Goal: Communication & Community: Answer question/provide support

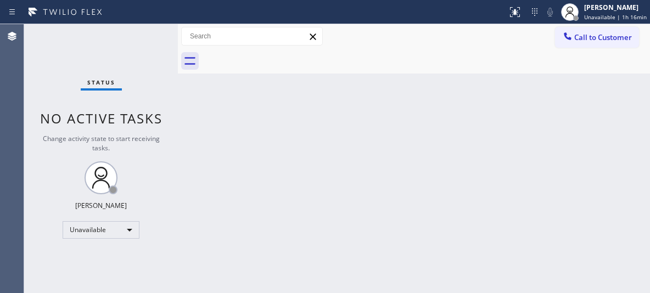
drag, startPoint x: 442, startPoint y: 168, endPoint x: 447, endPoint y: 164, distance: 6.6
click at [443, 167] on div "Back to Dashboard Change Sender ID Customers Technicians Select a contact Outbo…" at bounding box center [414, 158] width 472 height 269
drag, startPoint x: 591, startPoint y: 36, endPoint x: 525, endPoint y: 58, distance: 69.7
click at [590, 36] on span "Call to Customer" at bounding box center [604, 37] width 58 height 10
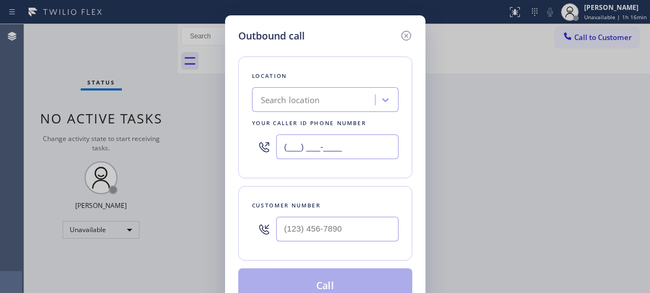
click at [329, 147] on input "(___) ___-____" at bounding box center [337, 147] width 123 height 25
paste input "786) 802-7492"
type input "[PHONE_NUMBER]"
click at [325, 229] on input "(___) ___-____" at bounding box center [337, 229] width 123 height 25
paste input "786) 802-7492"
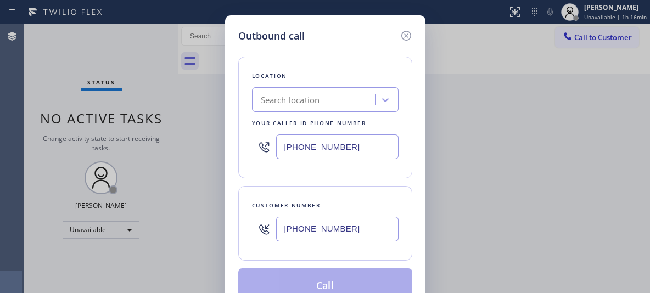
type input "[PHONE_NUMBER]"
drag, startPoint x: 344, startPoint y: 143, endPoint x: 247, endPoint y: 142, distance: 97.2
click at [247, 142] on div "Location Search location Your caller id phone number [PHONE_NUMBER]" at bounding box center [325, 118] width 174 height 122
paste input "text"
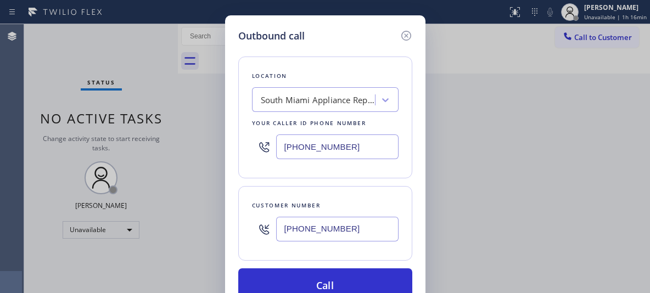
type input "[PHONE_NUMBER]"
drag, startPoint x: 343, startPoint y: 227, endPoint x: 260, endPoint y: 218, distance: 83.5
click at [260, 218] on div "[PHONE_NUMBER]" at bounding box center [325, 230] width 147 height 36
paste input "text"
type input "[PHONE_NUMBER]"
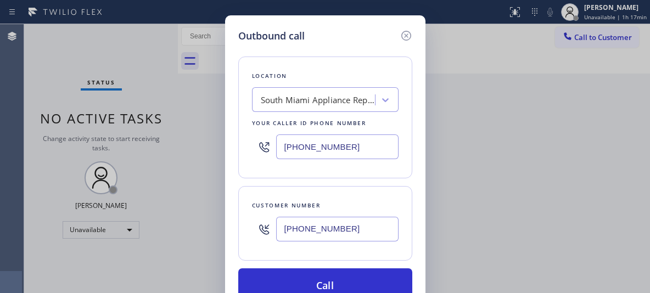
click at [490, 154] on div "Outbound call Location [GEOGRAPHIC_DATA] Appliance Repair Your caller id phone …" at bounding box center [325, 146] width 650 height 293
click at [276, 100] on div "South Miami Appliance Repair" at bounding box center [318, 100] width 115 height 13
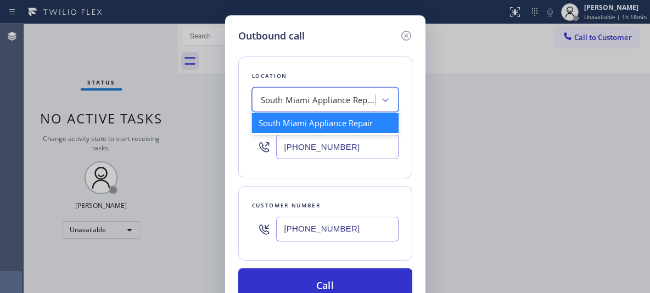
paste input "South Miami Appliance Repair"
type input "South Miami Appliance Repair"
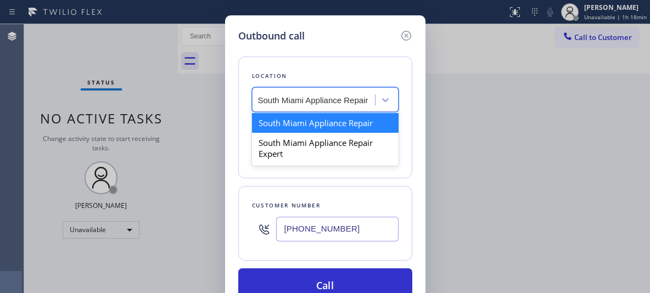
scroll to position [0, 3]
click at [302, 128] on div "South Miami Appliance Repair" at bounding box center [325, 123] width 147 height 20
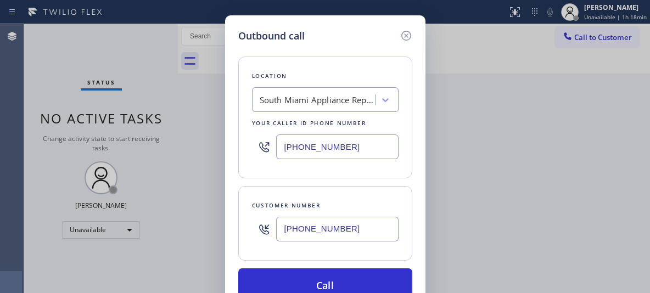
drag, startPoint x: 383, startPoint y: 229, endPoint x: 252, endPoint y: 212, distance: 131.9
click at [253, 216] on div "[PHONE_NUMBER]" at bounding box center [325, 230] width 147 height 36
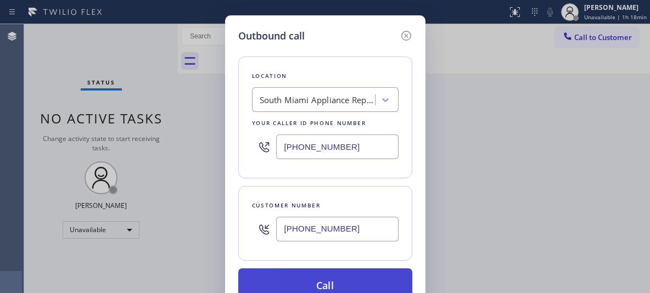
type input "[PHONE_NUMBER]"
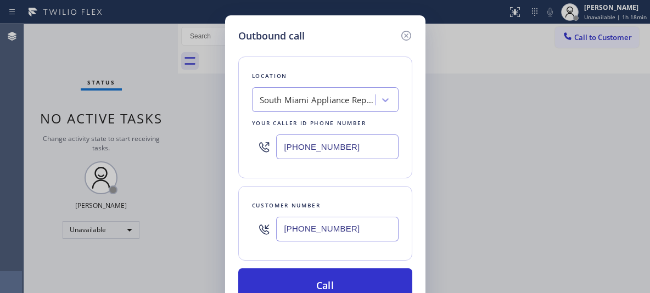
drag, startPoint x: 322, startPoint y: 281, endPoint x: 317, endPoint y: 200, distance: 80.9
click at [323, 281] on button "Call" at bounding box center [325, 286] width 174 height 35
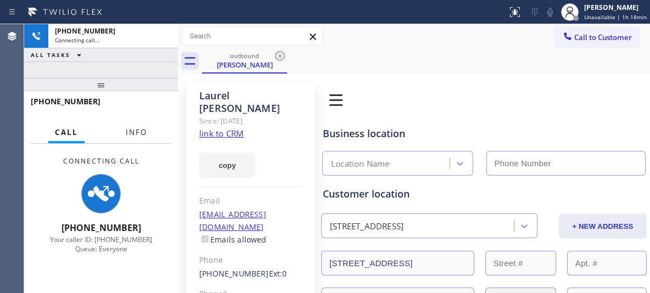
click at [144, 129] on span "Info" at bounding box center [136, 132] width 21 height 10
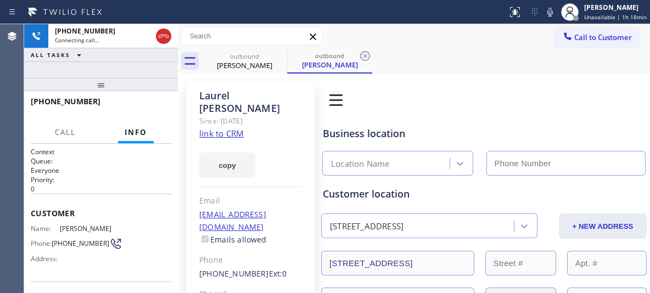
scroll to position [220, 0]
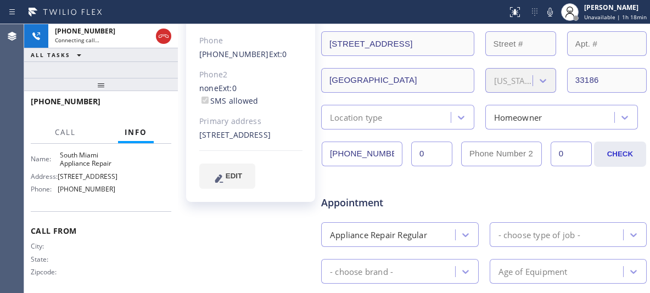
type input "[PHONE_NUMBER]"
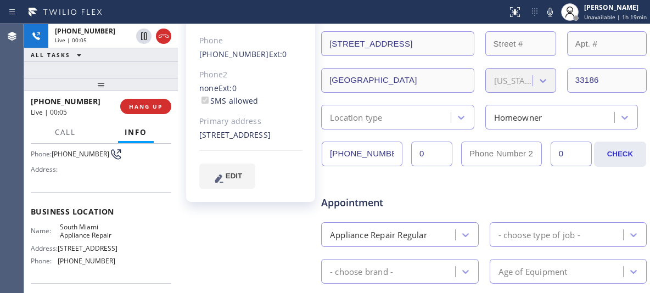
scroll to position [110, 0]
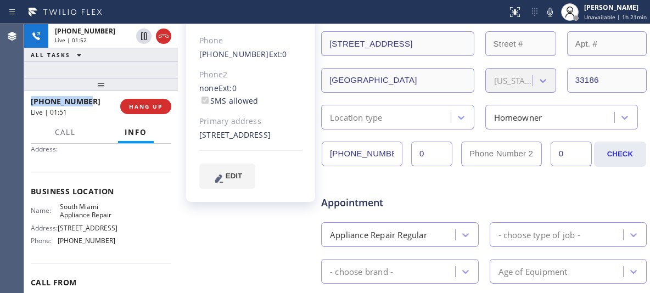
drag, startPoint x: 94, startPoint y: 101, endPoint x: 32, endPoint y: 106, distance: 62.3
click at [32, 106] on div "[PHONE_NUMBER]" at bounding box center [72, 101] width 82 height 10
copy span "[PHONE_NUMBER]"
click at [260, 242] on div "[PERSON_NAME] Since: [DATE] link to CRM copy Email [EMAIL_ADDRESS][DOMAIN_NAME]…" at bounding box center [251, 220] width 140 height 727
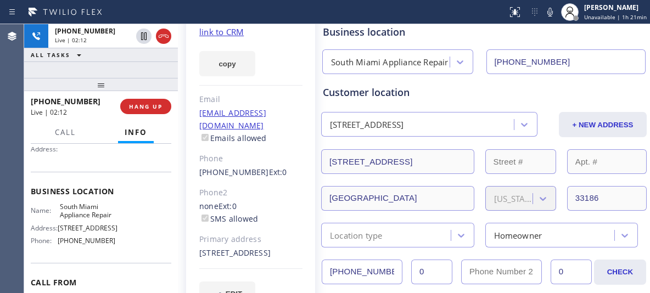
scroll to position [55, 0]
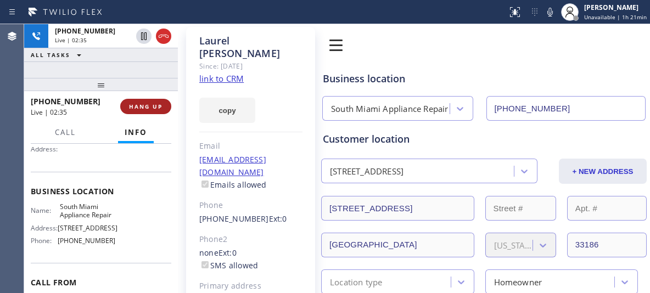
click at [159, 106] on span "HANG UP" at bounding box center [146, 107] width 34 height 8
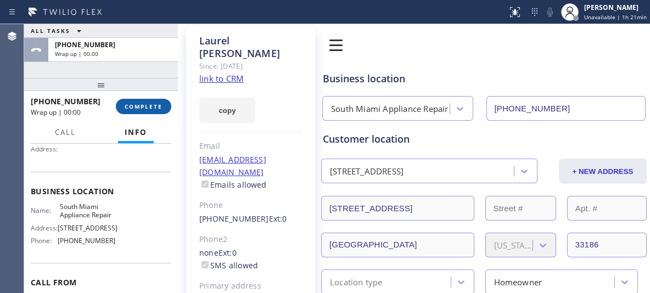
click at [152, 112] on button "COMPLETE" at bounding box center [143, 106] width 55 height 15
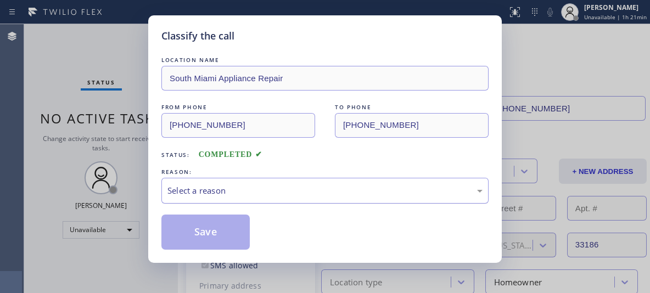
click at [383, 194] on div "Select a reason" at bounding box center [325, 191] width 315 height 13
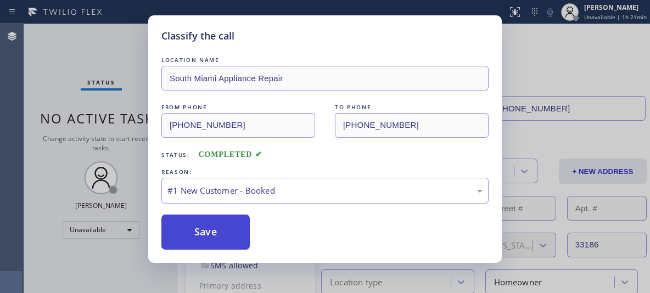
click at [233, 227] on button "Save" at bounding box center [206, 232] width 88 height 35
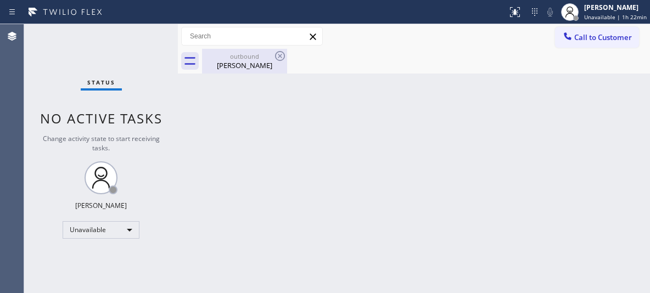
click at [251, 59] on div "outbound" at bounding box center [244, 56] width 83 height 8
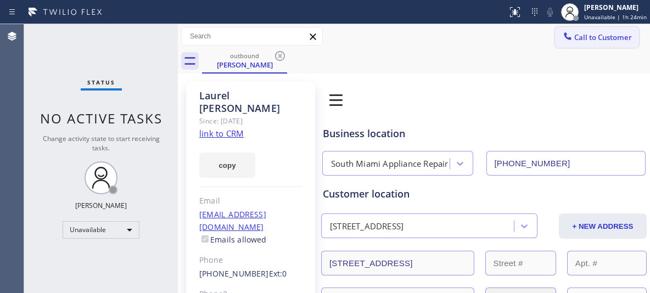
click at [600, 37] on span "Call to Customer" at bounding box center [604, 37] width 58 height 10
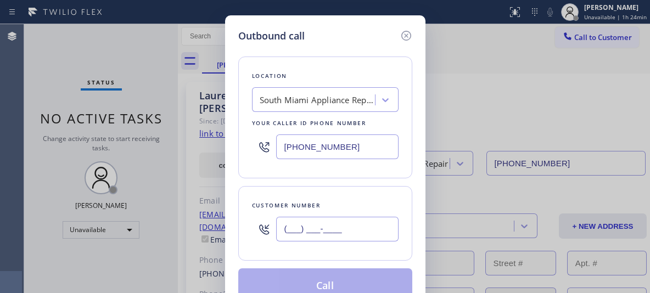
click at [337, 222] on input "(___) ___-____" at bounding box center [337, 229] width 123 height 25
paste input "141) 070-7869"
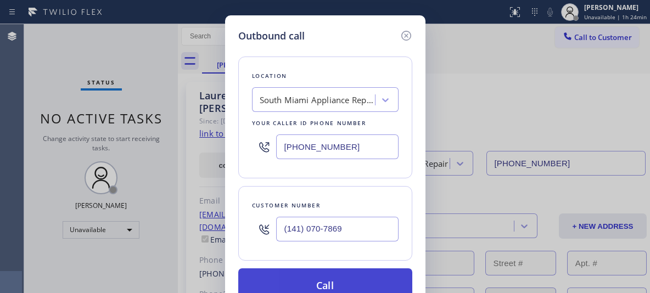
type input "(141) 070-7869"
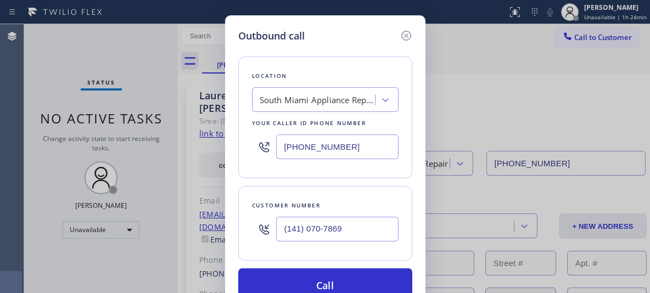
click at [60, 57] on div "Outbound call Location [GEOGRAPHIC_DATA] Appliance Repair Your caller id phone …" at bounding box center [325, 146] width 650 height 293
click at [407, 38] on icon at bounding box center [406, 35] width 13 height 13
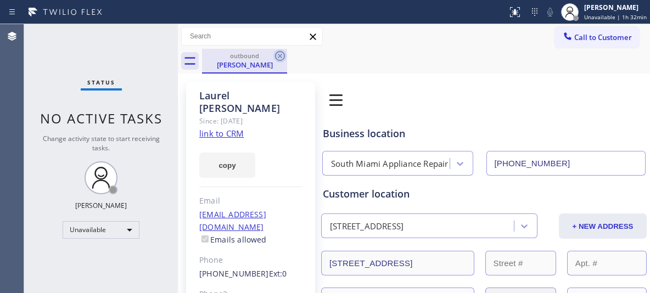
click at [278, 57] on icon at bounding box center [280, 55] width 13 height 13
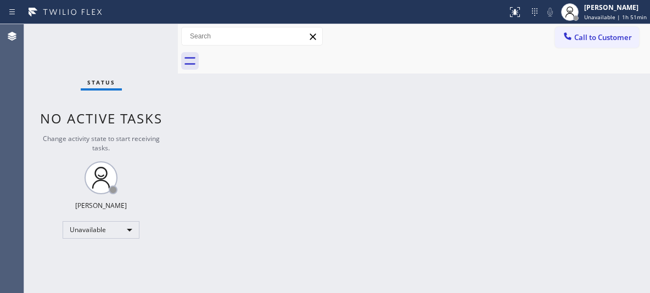
click at [456, 140] on div "Back to Dashboard Change Sender ID Customers Technicians Select a contact Outbo…" at bounding box center [414, 158] width 472 height 269
click at [602, 38] on span "Call to Customer" at bounding box center [604, 37] width 58 height 10
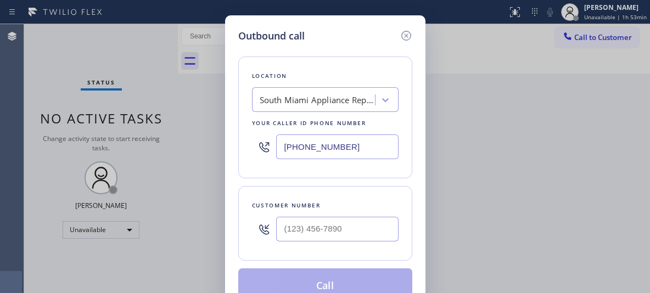
drag, startPoint x: 360, startPoint y: 143, endPoint x: 270, endPoint y: 141, distance: 90.1
click at [272, 146] on div "[PHONE_NUMBER]" at bounding box center [325, 147] width 147 height 36
paste input "877) 777-0796"
type input "[PHONE_NUMBER]"
drag, startPoint x: 358, startPoint y: 231, endPoint x: 244, endPoint y: 227, distance: 113.2
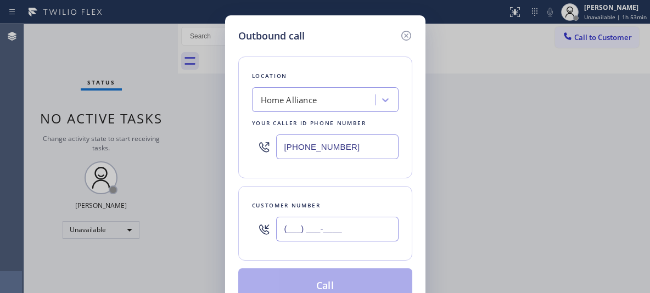
click at [244, 227] on div "Customer number (___) ___-____" at bounding box center [325, 223] width 174 height 75
paste input "937) 475-6280"
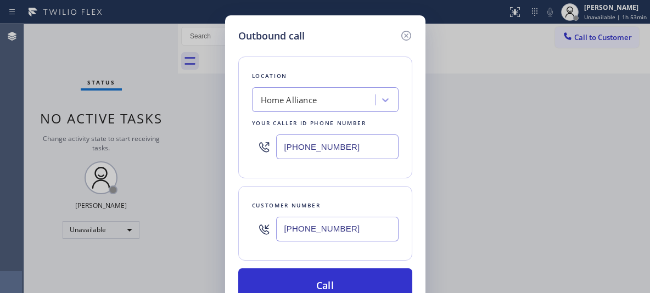
type input "[PHONE_NUMBER]"
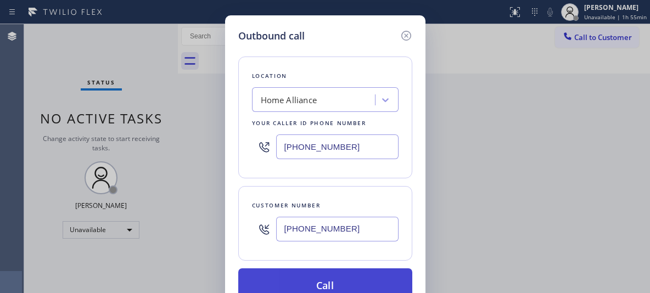
click at [326, 279] on button "Call" at bounding box center [325, 286] width 174 height 35
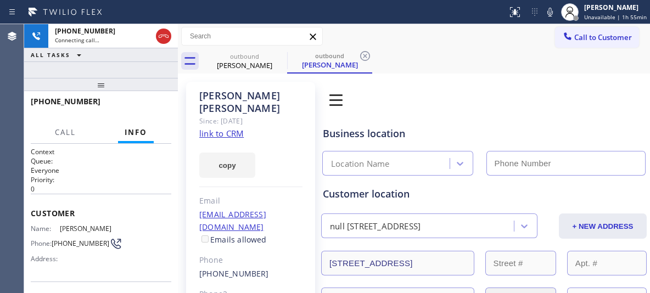
type input "[PHONE_NUMBER]"
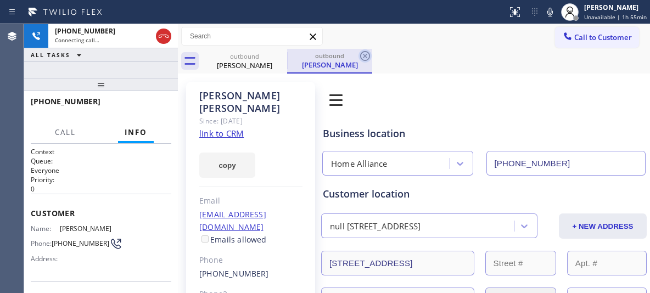
click at [361, 58] on icon at bounding box center [365, 56] width 10 height 10
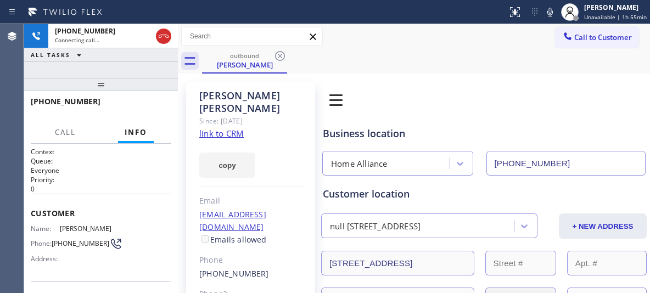
drag, startPoint x: 101, startPoint y: 88, endPoint x: 103, endPoint y: 75, distance: 12.8
click at [103, 78] on div at bounding box center [101, 84] width 154 height 13
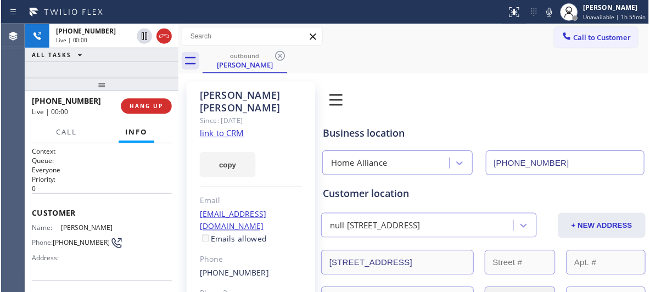
scroll to position [170, 0]
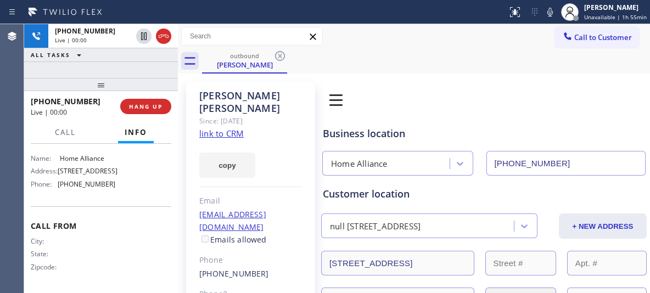
drag, startPoint x: 99, startPoint y: 92, endPoint x: 104, endPoint y: 74, distance: 18.8
click at [104, 74] on div "[PHONE_NUMBER] Live | 00:00 ALL TASKS ALL TASKS ACTIVE TASKS TASKS IN WRAP UP […" at bounding box center [101, 158] width 154 height 269
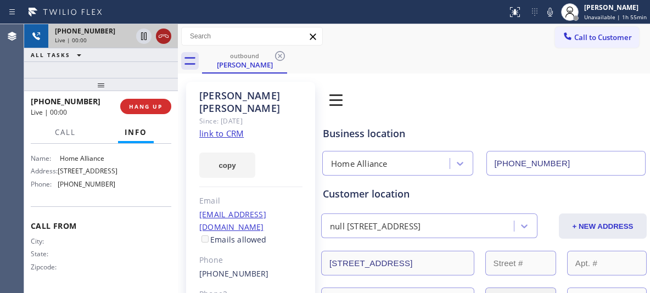
click at [164, 32] on icon at bounding box center [163, 36] width 13 height 13
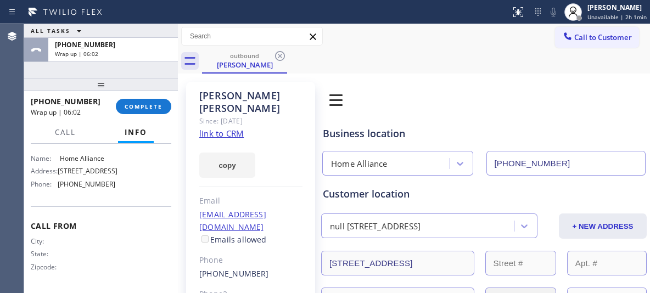
drag, startPoint x: 147, startPoint y: 108, endPoint x: 160, endPoint y: 89, distance: 22.6
click at [147, 108] on span "COMPLETE" at bounding box center [144, 107] width 38 height 8
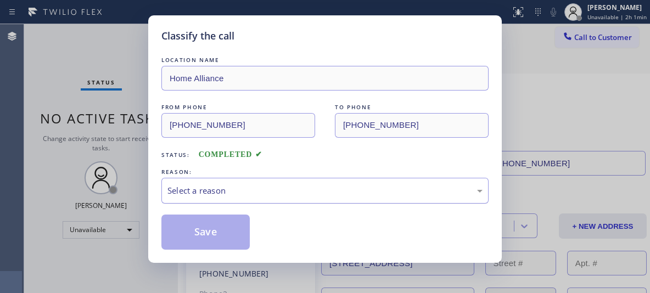
click at [276, 196] on div "Select a reason" at bounding box center [325, 191] width 315 height 13
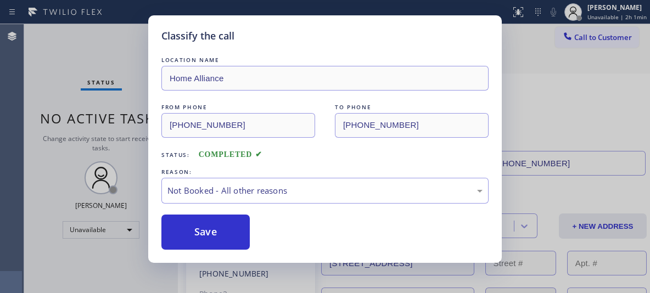
click at [222, 207] on div "LOCATION NAME Home Alliance FROM PHONE [PHONE_NUMBER] TO PHONE [PHONE_NUMBER] S…" at bounding box center [325, 152] width 327 height 196
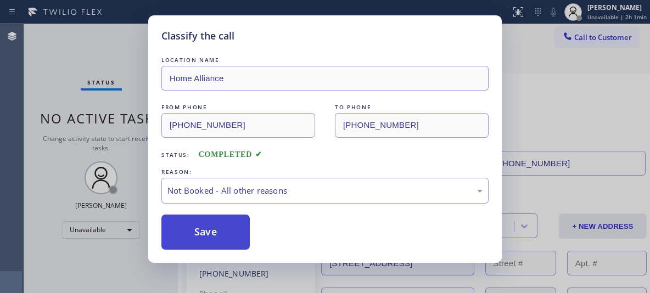
drag, startPoint x: 215, startPoint y: 233, endPoint x: 216, endPoint y: 219, distance: 13.8
click at [214, 233] on button "Save" at bounding box center [206, 232] width 88 height 35
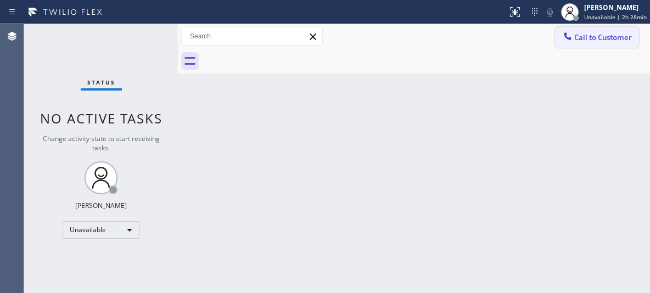
click at [603, 39] on span "Call to Customer" at bounding box center [604, 37] width 58 height 10
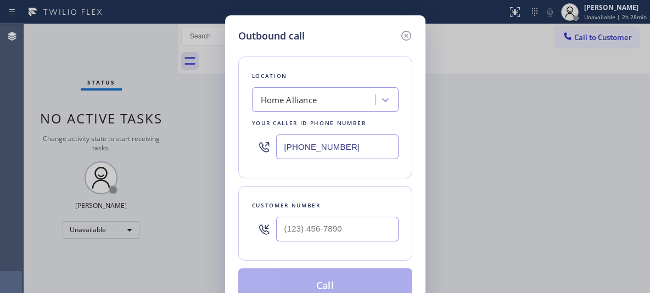
drag, startPoint x: 352, startPoint y: 142, endPoint x: 248, endPoint y: 102, distance: 111.1
click at [255, 121] on div "Location Home Alliance Your caller id phone number [PHONE_NUMBER]" at bounding box center [325, 118] width 174 height 122
paste input "510) 800-5780"
type input "[PHONE_NUMBER]"
click at [316, 232] on input "(___) ___-____" at bounding box center [337, 229] width 123 height 25
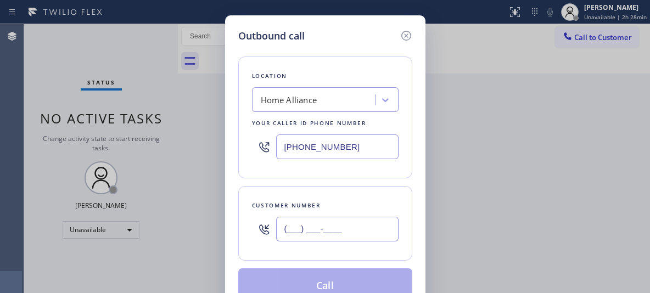
paste input "224) 216-7844"
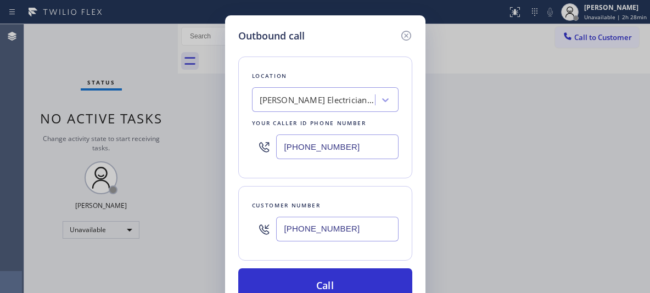
type input "[PHONE_NUMBER]"
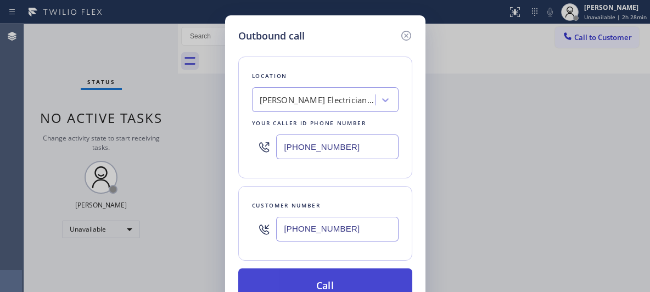
click at [331, 281] on button "Call" at bounding box center [325, 286] width 174 height 35
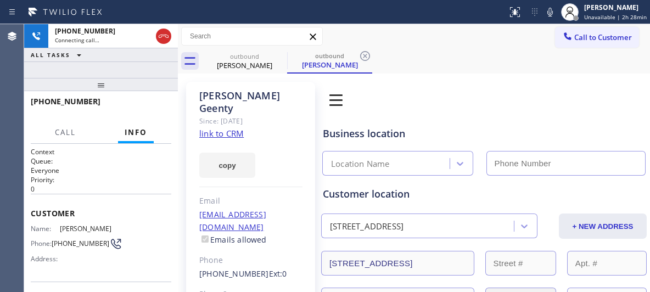
type input "[PHONE_NUMBER]"
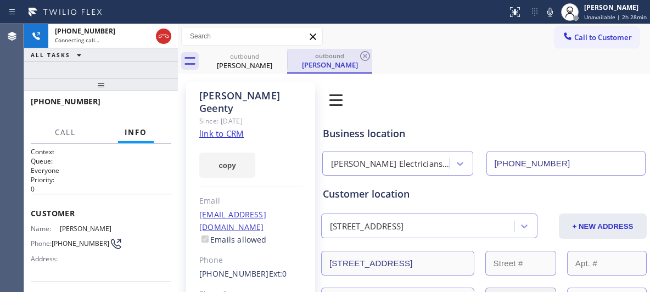
drag, startPoint x: 308, startPoint y: 60, endPoint x: 330, endPoint y: 60, distance: 22.0
click at [309, 60] on div "[PERSON_NAME]" at bounding box center [329, 65] width 83 height 10
click at [368, 56] on icon at bounding box center [365, 55] width 13 height 13
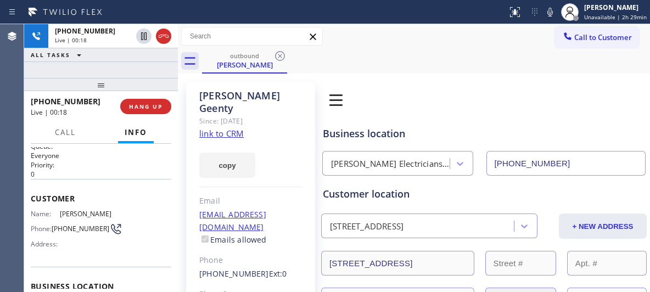
scroll to position [125, 0]
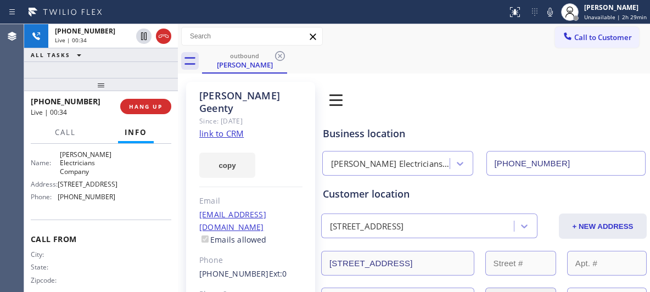
scroll to position [180, 0]
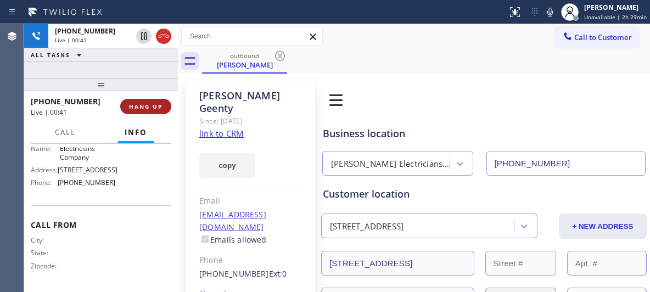
click at [153, 108] on span "HANG UP" at bounding box center [146, 107] width 34 height 8
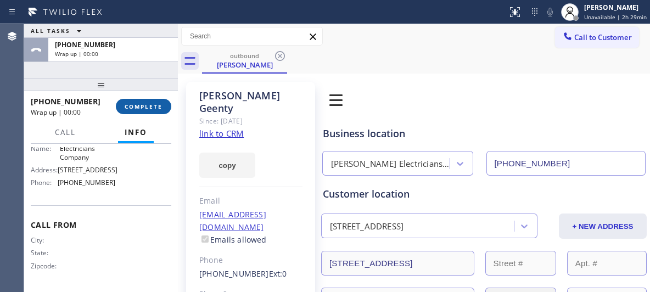
click at [151, 107] on span "COMPLETE" at bounding box center [144, 107] width 38 height 8
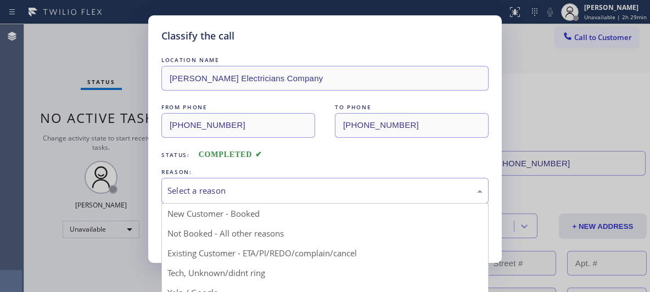
click at [328, 194] on div "Select a reason" at bounding box center [325, 191] width 315 height 13
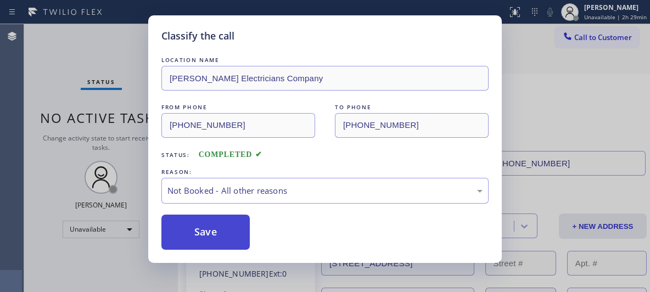
drag, startPoint x: 233, startPoint y: 232, endPoint x: 242, endPoint y: 219, distance: 15.4
click at [233, 232] on button "Save" at bounding box center [206, 232] width 88 height 35
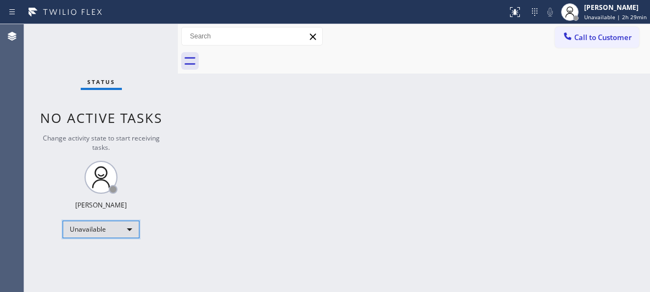
click at [125, 232] on div "Unavailable" at bounding box center [101, 230] width 77 height 18
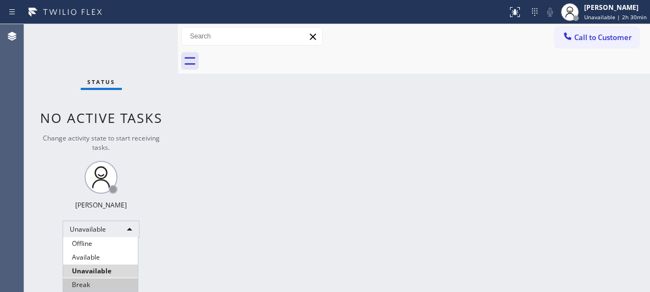
click at [92, 288] on li "Break" at bounding box center [100, 285] width 75 height 13
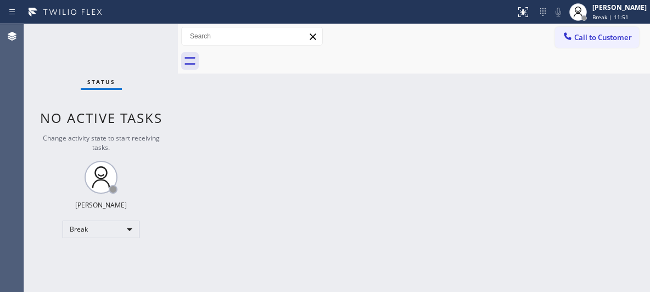
click at [458, 157] on div "Back to Dashboard Change Sender ID Customers Technicians Select a contact Outbo…" at bounding box center [414, 158] width 472 height 268
click at [460, 153] on div "Back to Dashboard Change Sender ID Customers Technicians Select a contact Outbo…" at bounding box center [414, 158] width 472 height 268
click at [613, 15] on span "Break | 14:43" at bounding box center [611, 17] width 36 height 8
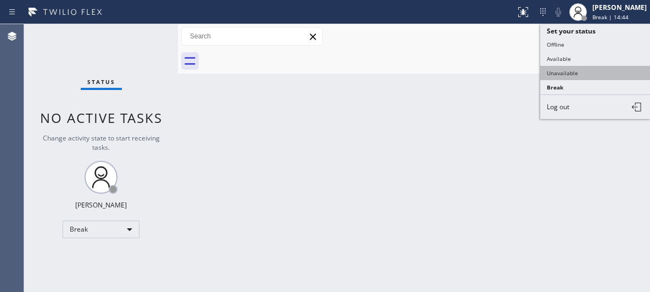
click at [583, 75] on button "Unavailable" at bounding box center [596, 73] width 110 height 14
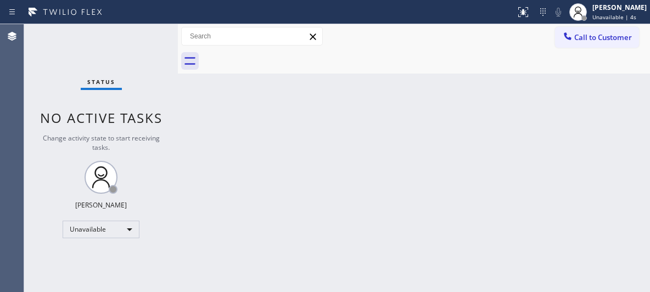
click at [461, 194] on div "Back to Dashboard Change Sender ID Customers Technicians Select a contact Outbo…" at bounding box center [414, 158] width 472 height 268
click at [288, 111] on div "Back to Dashboard Change Sender ID Customers Technicians Select a contact Outbo…" at bounding box center [414, 158] width 472 height 268
drag, startPoint x: 594, startPoint y: 39, endPoint x: 585, endPoint y: 40, distance: 9.4
click at [591, 39] on span "Call to Customer" at bounding box center [604, 37] width 58 height 10
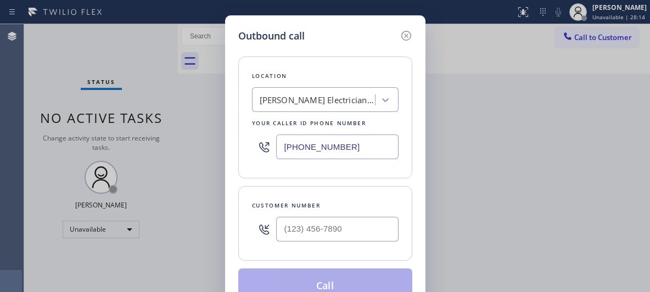
drag, startPoint x: 340, startPoint y: 146, endPoint x: 215, endPoint y: 95, distance: 134.3
click at [237, 124] on div "Outbound call Location [PERSON_NAME] Electricians Company Your caller id phone …" at bounding box center [325, 166] width 201 height 302
paste input "323) 416-2342"
type input "[PHONE_NUMBER]"
drag, startPoint x: 349, startPoint y: 224, endPoint x: 212, endPoint y: 208, distance: 138.9
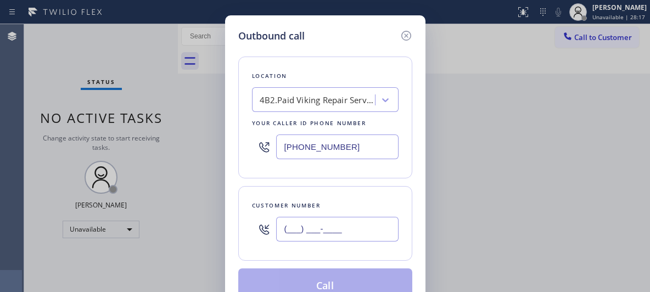
click at [219, 212] on div "Outbound call Location 4B2.Paid Viking Repair Service Your caller id phone numb…" at bounding box center [325, 146] width 650 height 292
paste input "310) 968-3083"
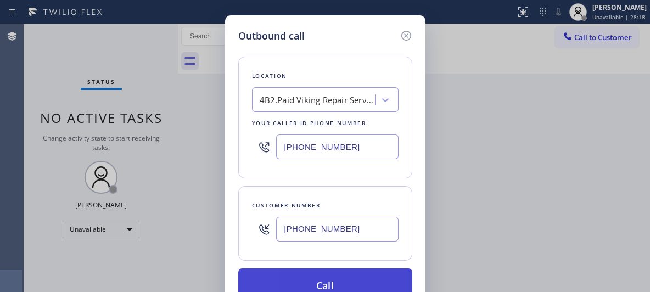
type input "[PHONE_NUMBER]"
drag, startPoint x: 337, startPoint y: 270, endPoint x: 338, endPoint y: 276, distance: 6.1
click at [337, 270] on button "Call" at bounding box center [325, 286] width 174 height 35
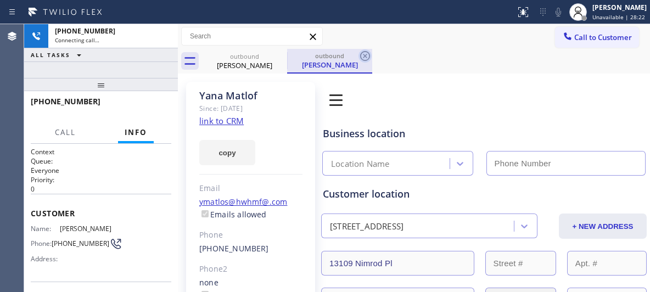
click at [361, 54] on icon at bounding box center [365, 56] width 10 height 10
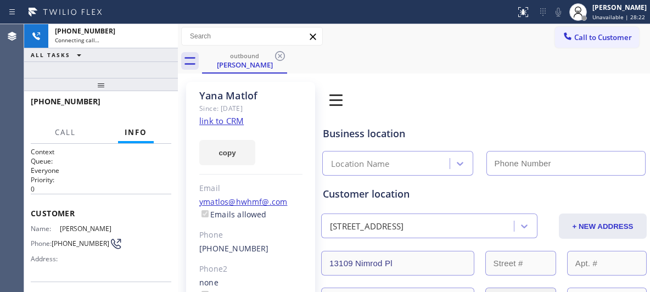
type input "[PHONE_NUMBER]"
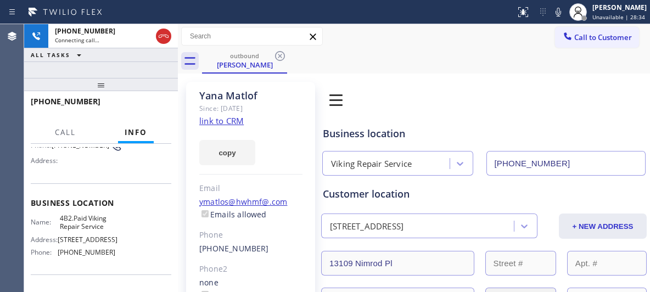
scroll to position [110, 0]
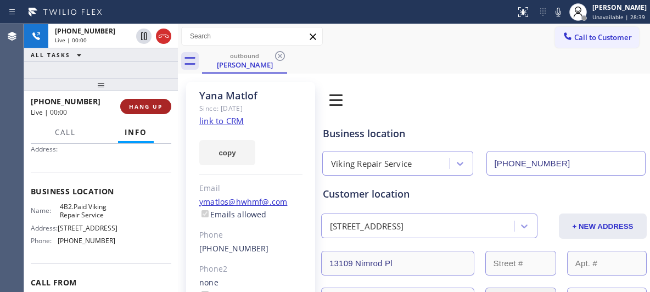
click at [146, 103] on span "HANG UP" at bounding box center [146, 107] width 34 height 8
click at [145, 109] on span "HANG UP" at bounding box center [146, 107] width 34 height 8
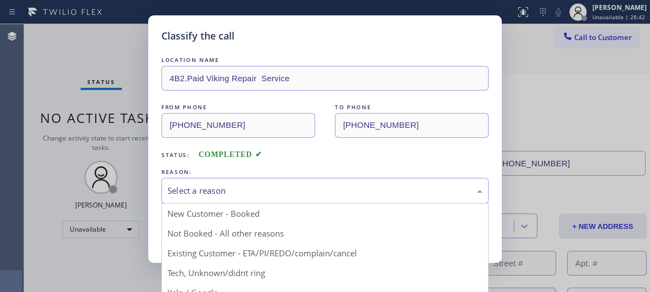
click at [277, 191] on div "Select a reason" at bounding box center [325, 191] width 315 height 13
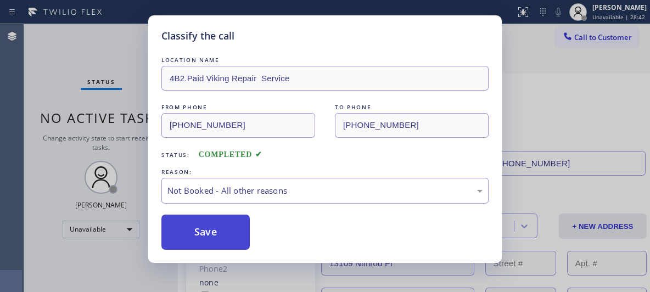
click at [225, 232] on button "Save" at bounding box center [206, 232] width 88 height 35
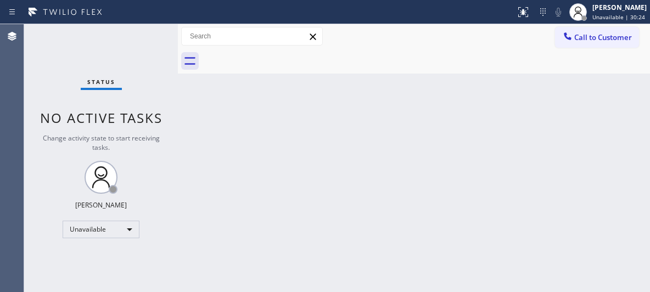
drag, startPoint x: 266, startPoint y: 186, endPoint x: 353, endPoint y: 1, distance: 204.2
click at [266, 186] on div "Back to Dashboard Change Sender ID Customers Technicians Select a contact Outbo…" at bounding box center [414, 158] width 472 height 268
drag, startPoint x: 581, startPoint y: 36, endPoint x: 566, endPoint y: 43, distance: 16.5
click at [578, 38] on span "Call to Customer" at bounding box center [604, 37] width 58 height 10
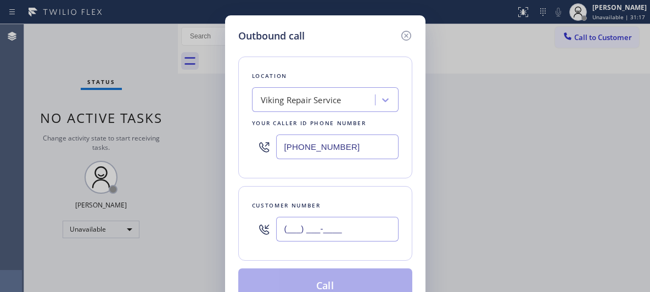
drag, startPoint x: 316, startPoint y: 232, endPoint x: 221, endPoint y: 226, distance: 94.7
click at [233, 229] on div "Outbound call Location Viking Repair Service Your caller id phone number [PHONE…" at bounding box center [325, 166] width 201 height 302
paste input "206) 715-1118"
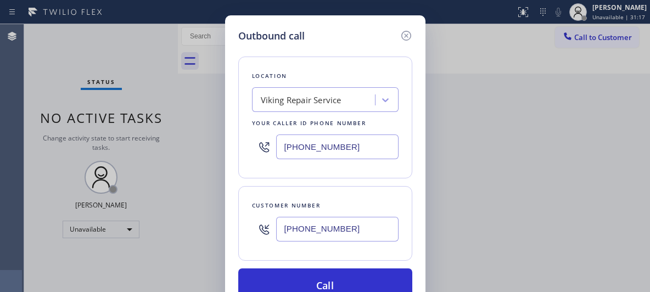
type input "[PHONE_NUMBER]"
paste input "206) 309-8891"
drag, startPoint x: 352, startPoint y: 145, endPoint x: 241, endPoint y: 142, distance: 111.0
click at [243, 145] on div "Location Viking Repair Service Your caller id phone number [PHONE_NUMBER]" at bounding box center [325, 118] width 174 height 122
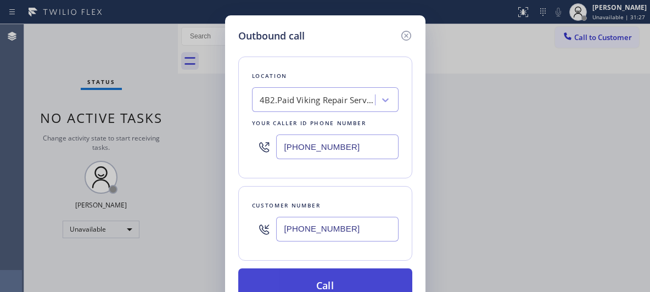
type input "[PHONE_NUMBER]"
click at [329, 287] on button "Call" at bounding box center [325, 286] width 174 height 35
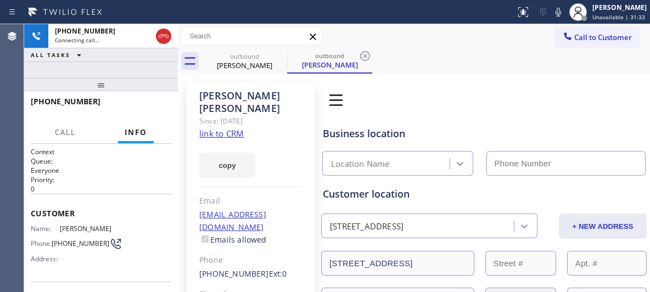
type input "[PHONE_NUMBER]"
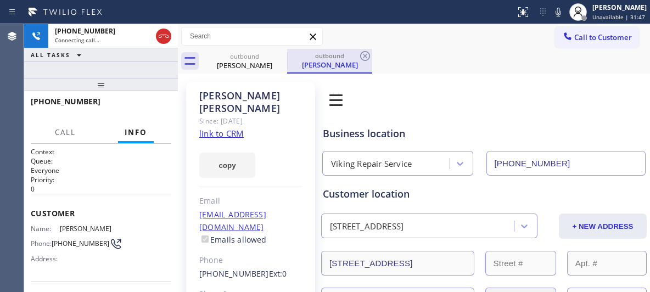
click at [339, 59] on div "outbound" at bounding box center [329, 56] width 83 height 8
click at [366, 55] on icon at bounding box center [365, 55] width 13 height 13
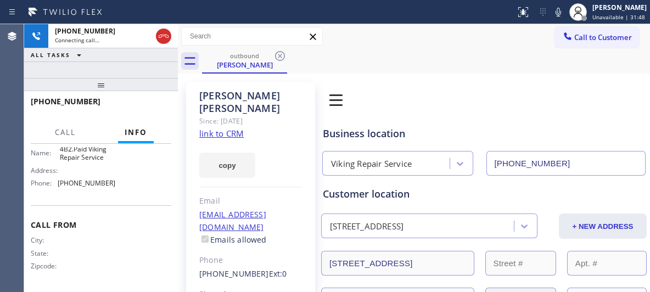
scroll to position [171, 0]
click at [152, 105] on span "HANG UP" at bounding box center [146, 107] width 34 height 8
click at [146, 108] on span "HANG UP" at bounding box center [146, 107] width 34 height 8
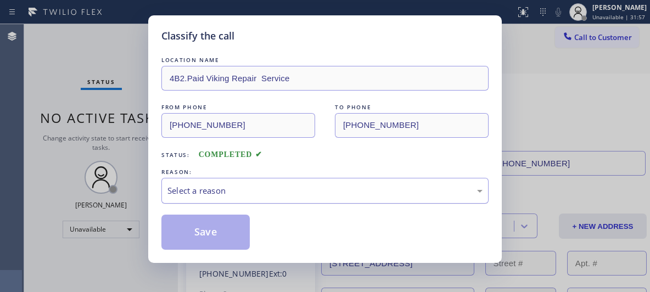
drag, startPoint x: 327, startPoint y: 194, endPoint x: 314, endPoint y: 196, distance: 12.7
click at [323, 194] on div "Select a reason" at bounding box center [325, 191] width 315 height 13
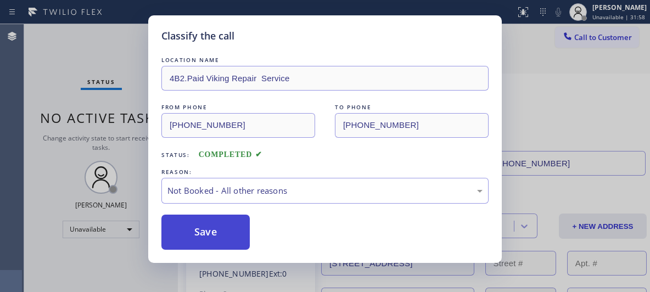
click at [225, 229] on button "Save" at bounding box center [206, 232] width 88 height 35
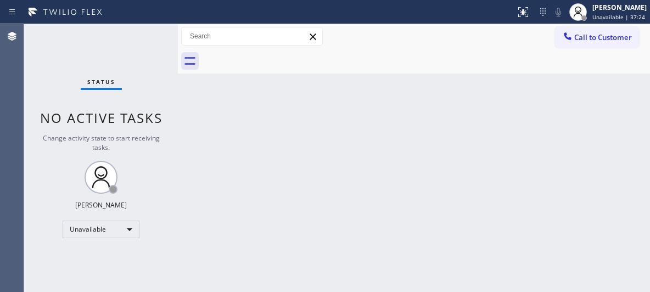
drag, startPoint x: 448, startPoint y: 147, endPoint x: 438, endPoint y: 140, distance: 12.6
click at [442, 143] on div "Back to Dashboard Change Sender ID Customers Technicians Select a contact Outbo…" at bounding box center [414, 158] width 472 height 268
